Goal: Information Seeking & Learning: Learn about a topic

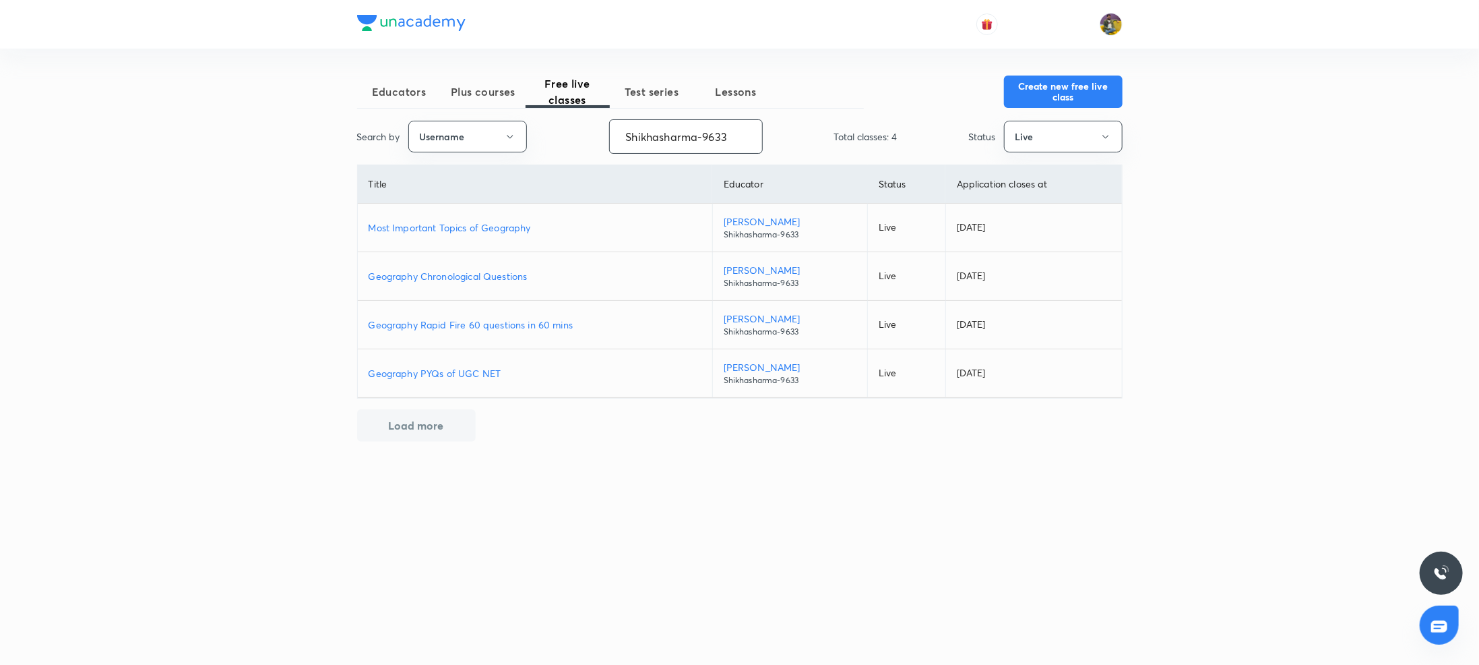
click at [679, 136] on input "Shikhasharma-9633" at bounding box center [686, 136] width 152 height 34
click at [458, 323] on p "Geography Rapid Fire 60 questions in 60 mins" at bounding box center [535, 324] width 333 height 14
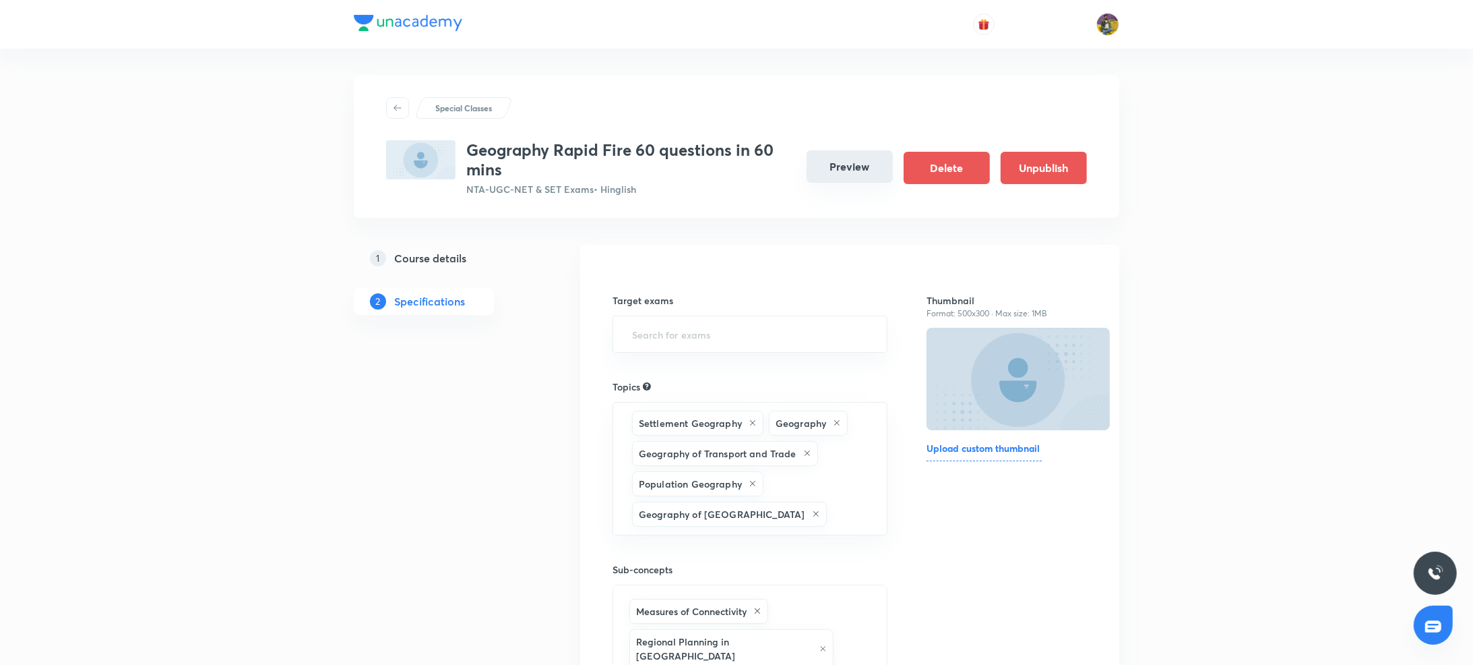
click at [826, 168] on button "Preview" at bounding box center [850, 166] width 86 height 32
